Goal: Information Seeking & Learning: Understand process/instructions

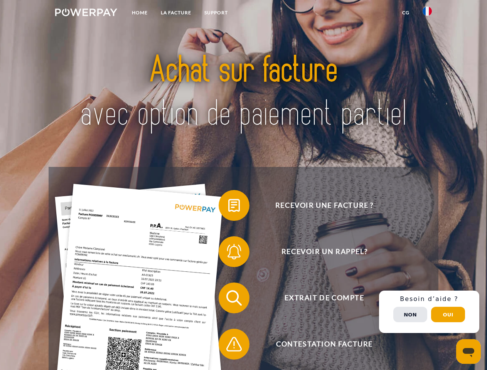
click at [86, 13] on img at bounding box center [86, 12] width 62 height 8
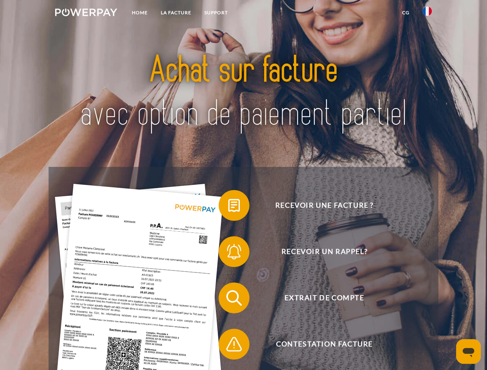
click at [427, 13] on img at bounding box center [426, 11] width 9 height 9
click at [405, 13] on link "CG" at bounding box center [405, 13] width 20 height 14
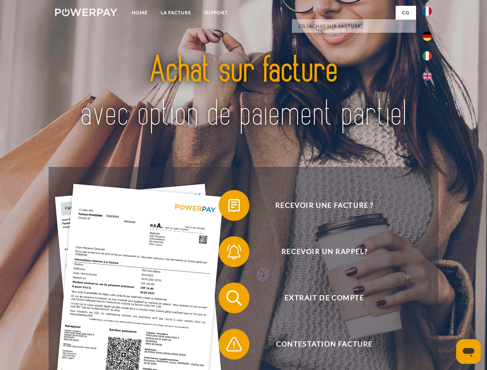
click at [228, 207] on span at bounding box center [222, 205] width 39 height 39
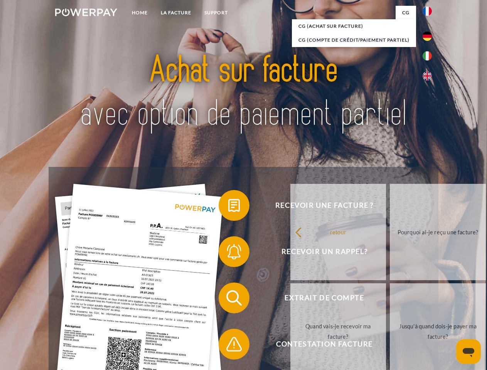
click at [228, 253] on span at bounding box center [222, 251] width 39 height 39
click at [390, 299] on link "Jusqu'à quand dois-je payer ma facture?" at bounding box center [438, 331] width 96 height 96
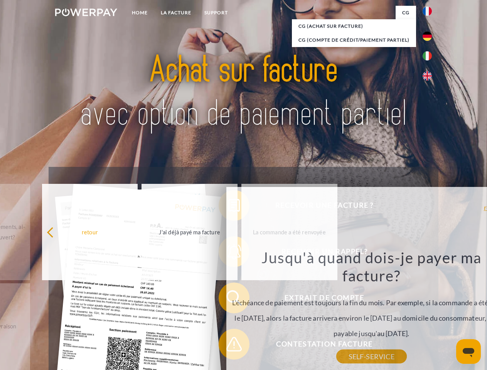
click at [228, 346] on div "Recevoir une facture ? Recevoir un rappel? Extrait de compte retour" at bounding box center [243, 321] width 389 height 308
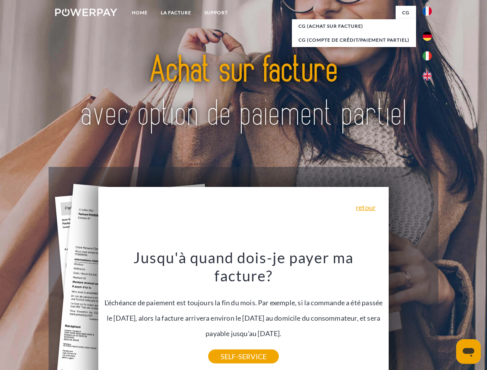
click at [429, 312] on div "Recevoir une facture ? Recevoir un rappel? Extrait de compte retour" at bounding box center [243, 321] width 389 height 308
click at [410, 313] on span "Extrait de compte" at bounding box center [324, 297] width 189 height 31
click at [448, 314] on header "Home LA FACTURE Support" at bounding box center [243, 266] width 487 height 532
